Goal: Task Accomplishment & Management: Complete application form

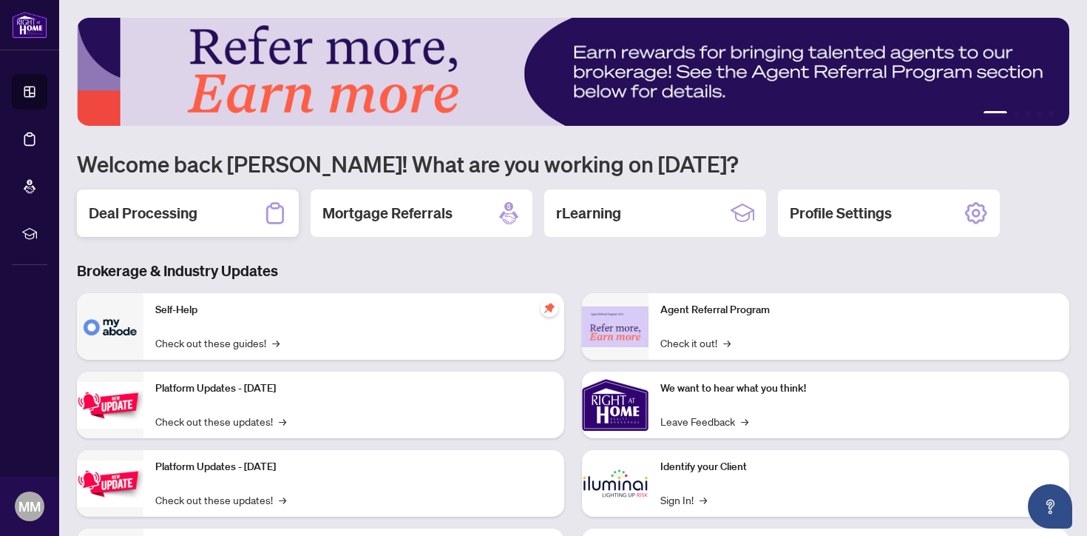
click at [149, 220] on h2 "Deal Processing" at bounding box center [143, 213] width 109 height 21
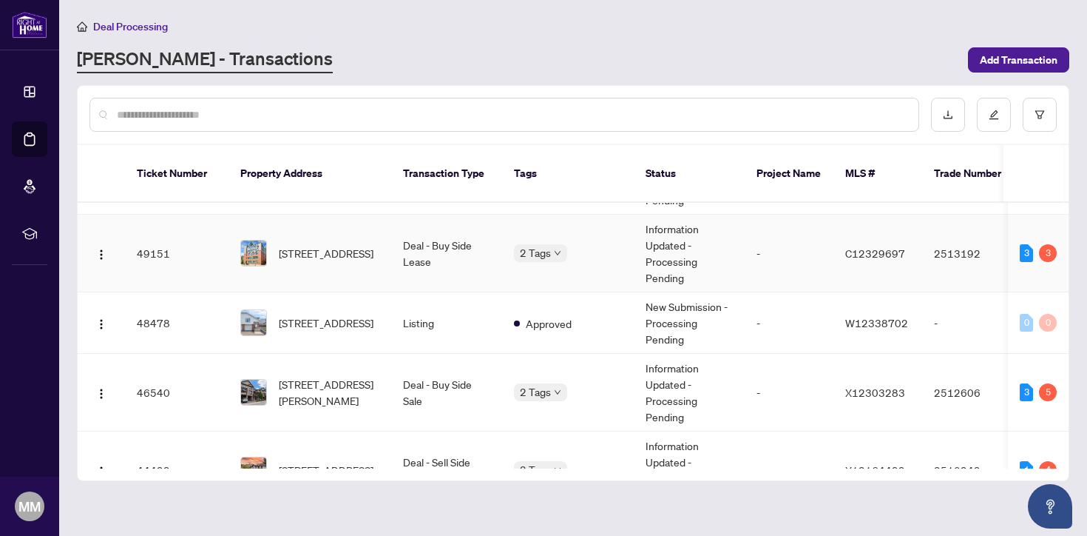
scroll to position [132, 0]
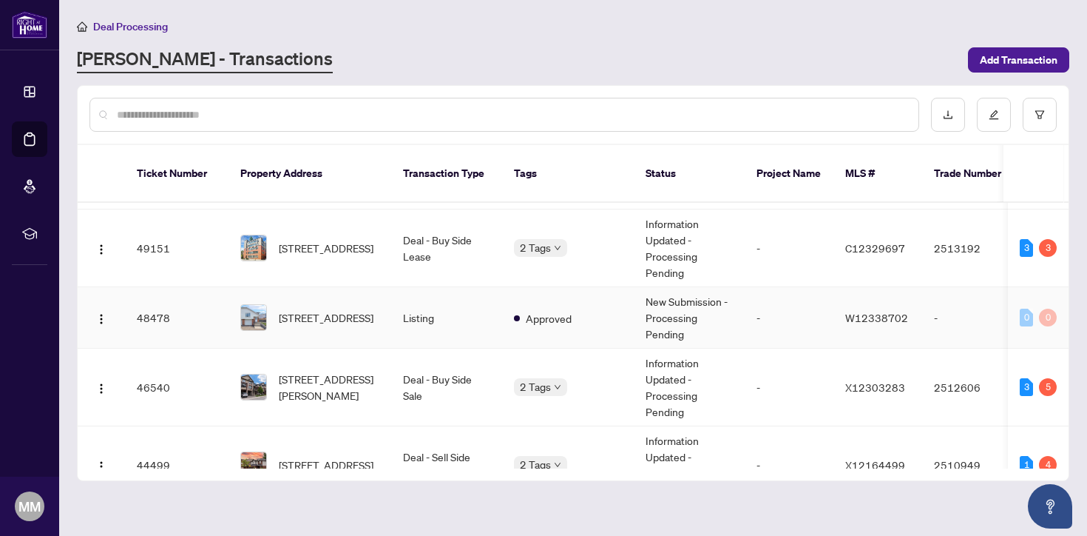
click at [441, 296] on td "Listing" at bounding box center [446, 317] width 111 height 61
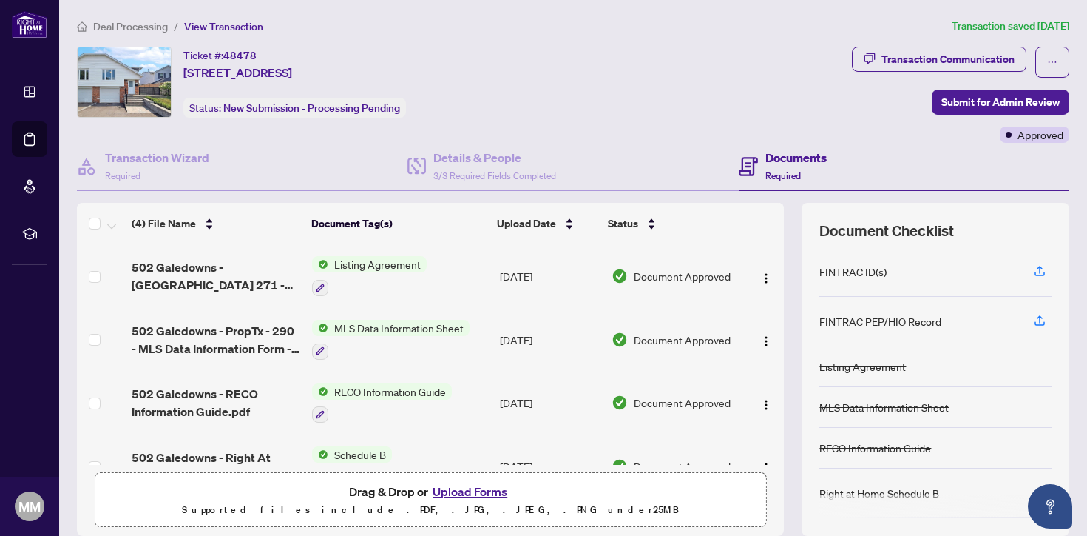
scroll to position [36, 0]
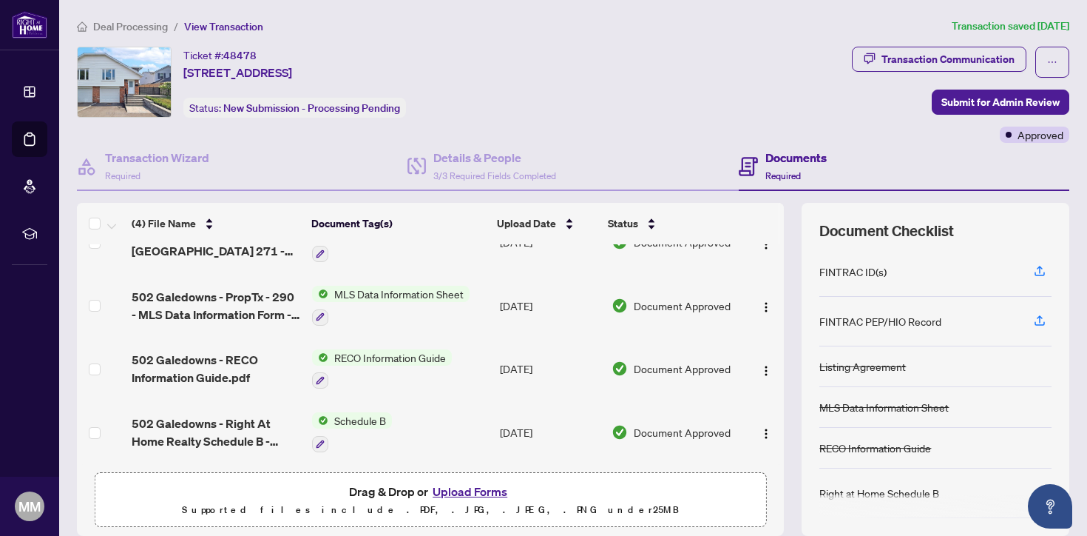
click at [439, 490] on button "Upload Forms" at bounding box center [470, 491] width 84 height 19
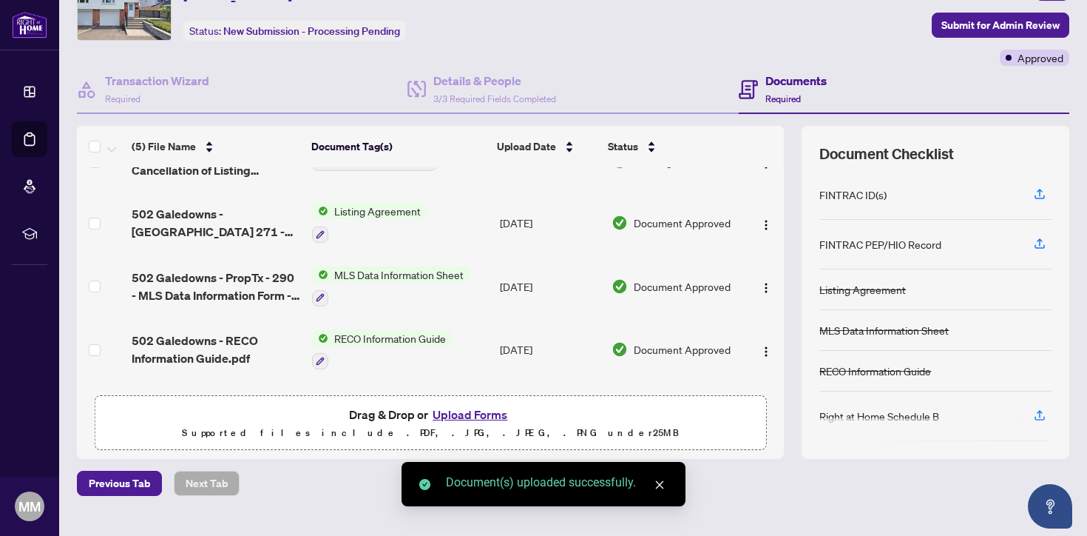
scroll to position [101, 0]
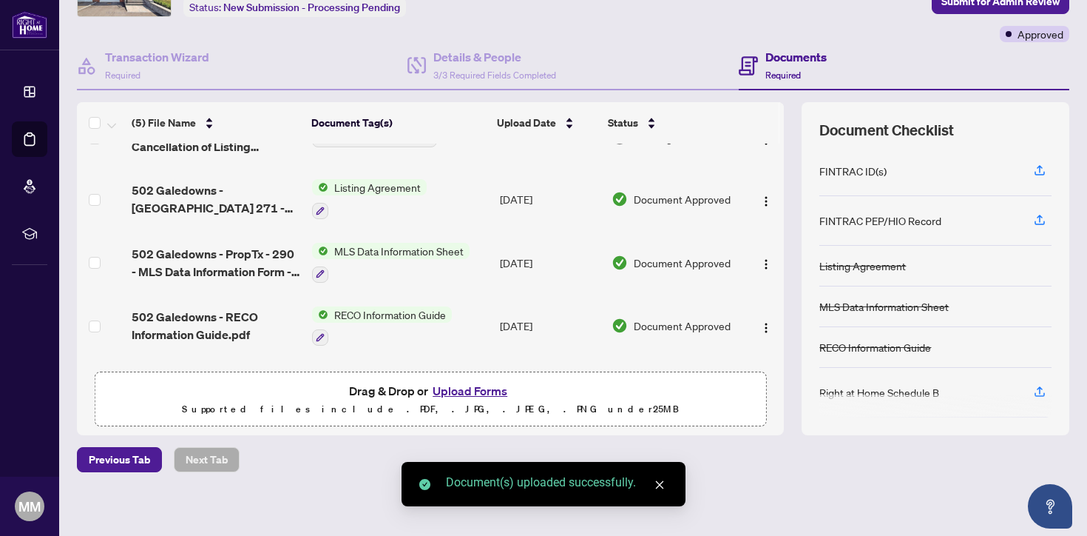
click at [450, 391] on button "Upload Forms" at bounding box center [470, 390] width 84 height 19
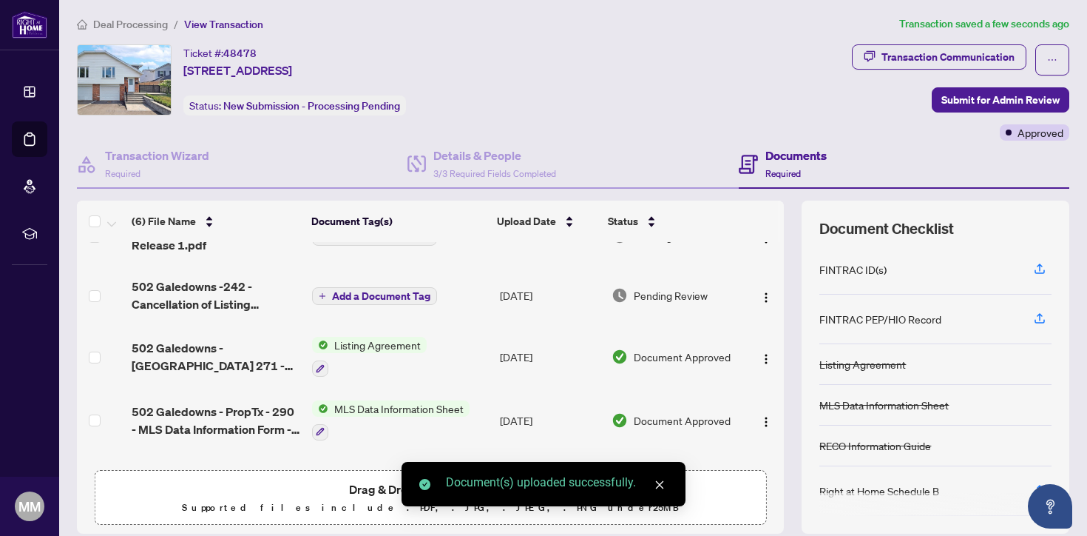
scroll to position [0, 0]
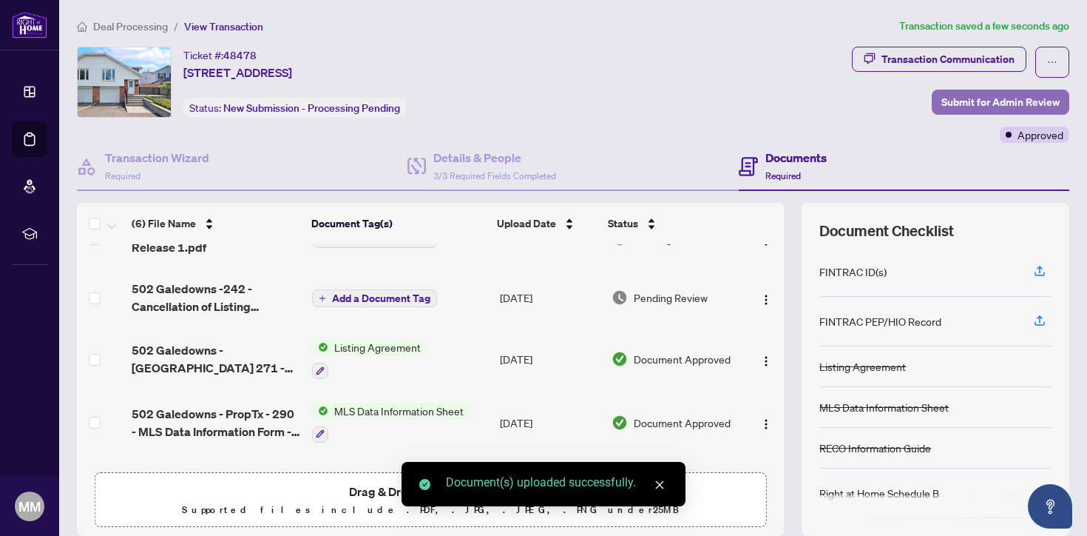
click at [989, 98] on span "Submit for Admin Review" at bounding box center [1001, 102] width 118 height 24
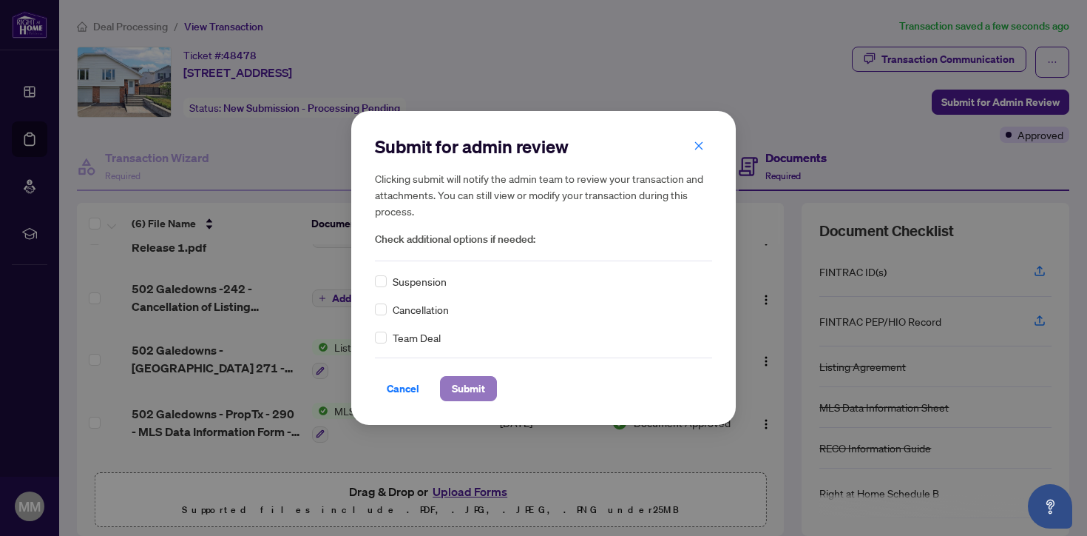
click at [478, 391] on span "Submit" at bounding box center [468, 388] width 33 height 24
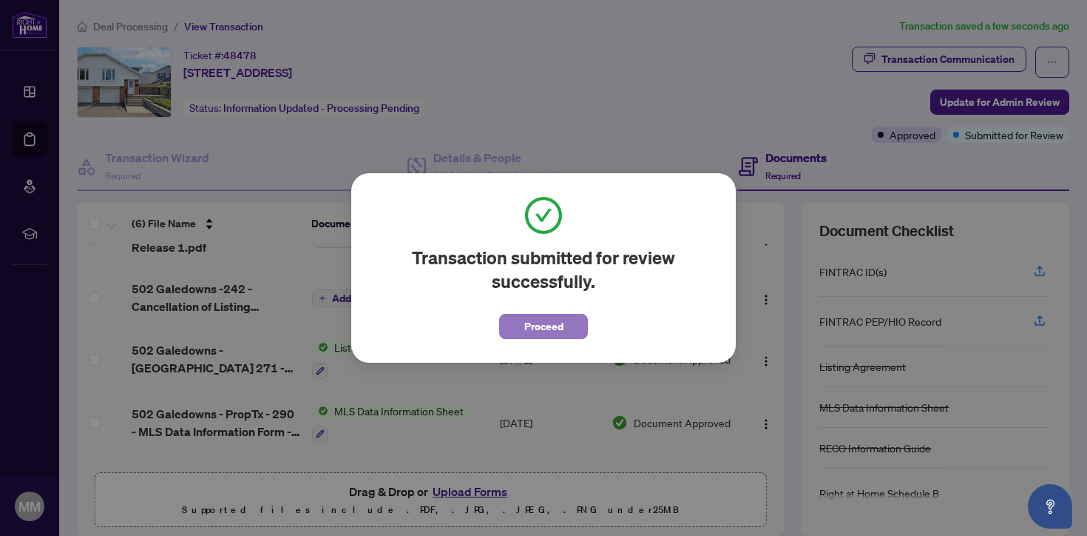
click at [531, 325] on span "Proceed" at bounding box center [543, 326] width 39 height 24
